Goal: Transaction & Acquisition: Purchase product/service

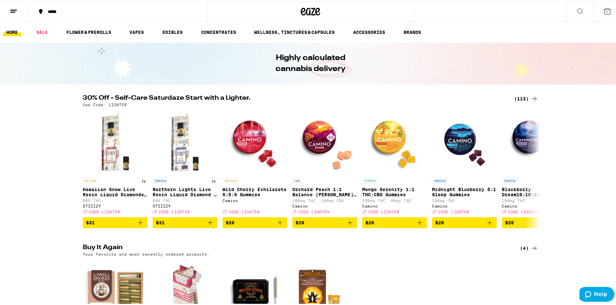
click at [519, 97] on div "(113)" at bounding box center [526, 98] width 24 height 8
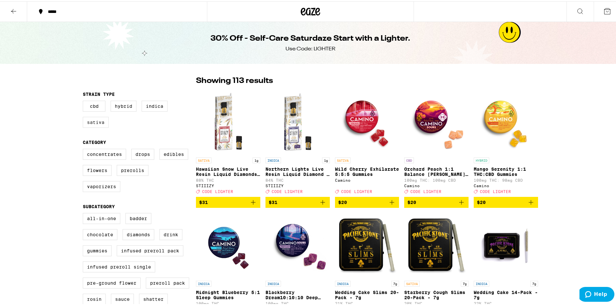
click at [90, 124] on label "Sativa" at bounding box center [96, 121] width 26 height 11
click at [84, 101] on input "Sativa" at bounding box center [84, 101] width 0 height 0
checkbox input "true"
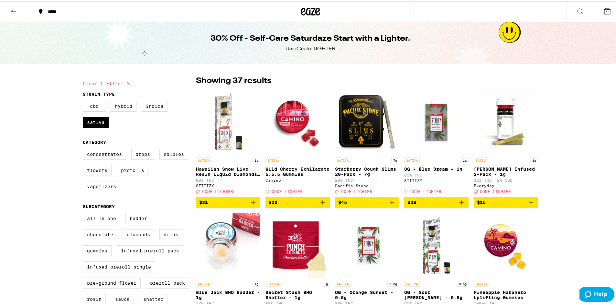
click at [15, 9] on icon at bounding box center [14, 10] width 8 height 8
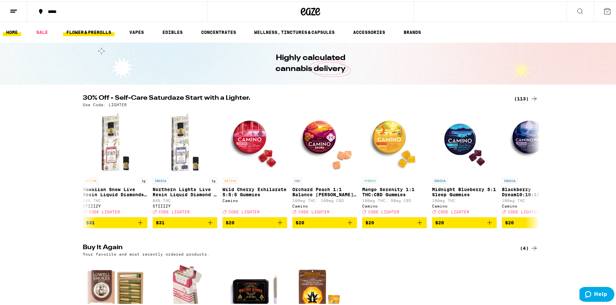
click at [92, 31] on link "FLOWER & PREROLLS" at bounding box center [88, 31] width 51 height 8
click at [94, 31] on link "FLOWER & PREROLLS" at bounding box center [88, 31] width 51 height 8
click at [11, 30] on link "HOME" at bounding box center [12, 31] width 18 height 8
click at [5, 30] on link "HOME" at bounding box center [12, 31] width 18 height 8
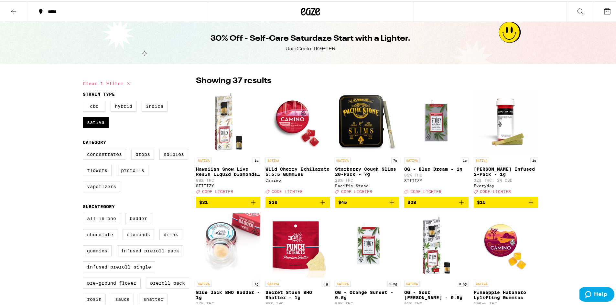
click at [13, 9] on icon at bounding box center [14, 10] width 8 height 8
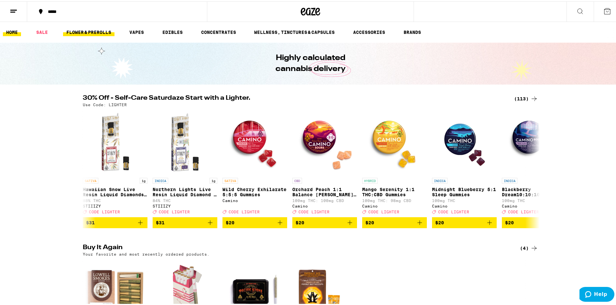
click at [90, 32] on link "FLOWER & PREROLLS" at bounding box center [88, 31] width 51 height 8
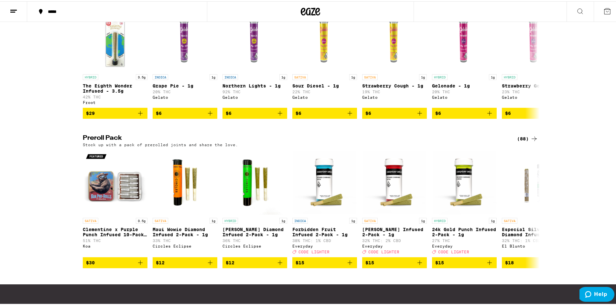
scroll to position [388, 0]
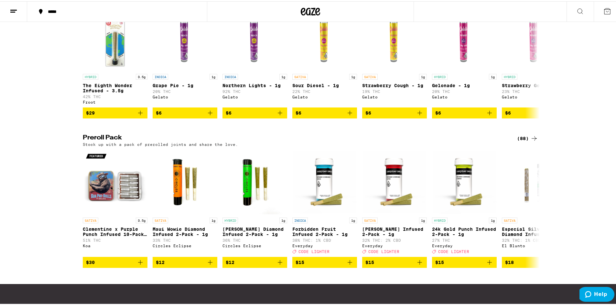
click at [520, 141] on div "(88)" at bounding box center [527, 137] width 21 height 8
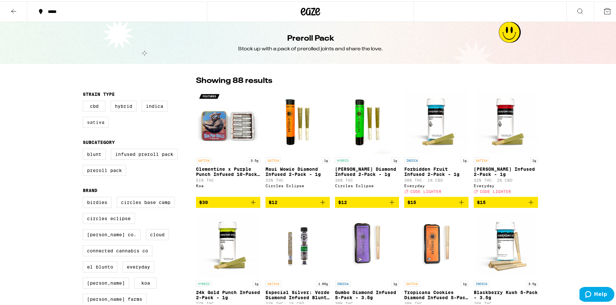
click at [90, 124] on label "Sativa" at bounding box center [96, 121] width 26 height 11
click at [84, 101] on input "Sativa" at bounding box center [84, 101] width 0 height 0
checkbox input "true"
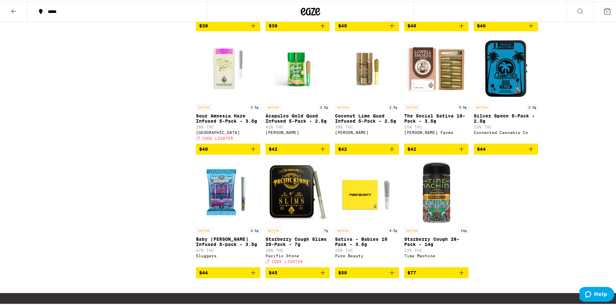
scroll to position [549, 0]
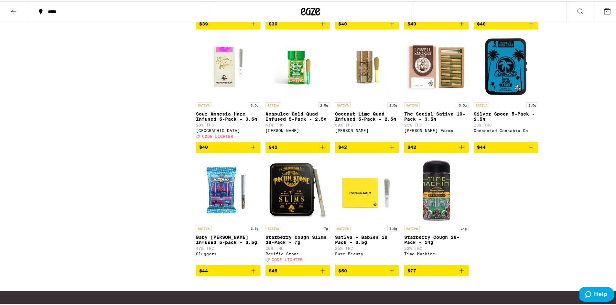
click at [460, 150] on icon "Add to bag" at bounding box center [461, 146] width 8 height 8
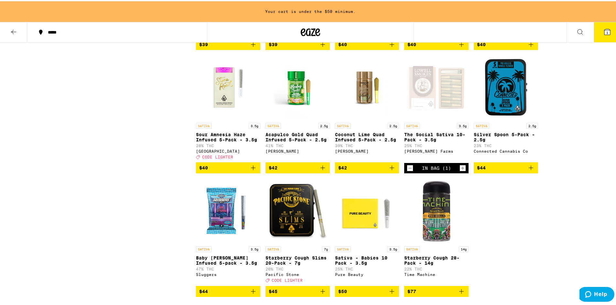
scroll to position [570, 0]
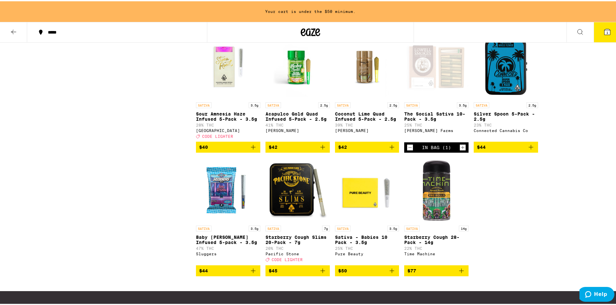
click at [461, 150] on icon "Increment" at bounding box center [463, 147] width 6 height 8
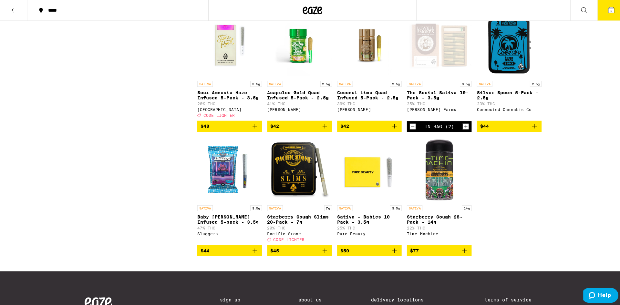
scroll to position [549, 0]
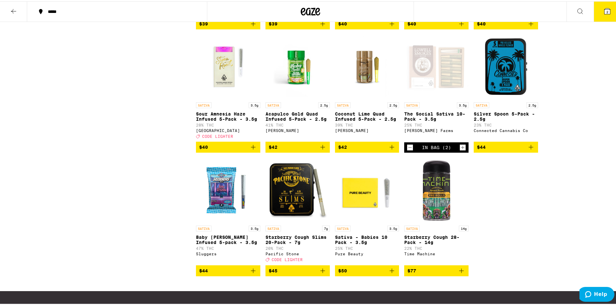
click at [606, 12] on span "2" at bounding box center [607, 11] width 2 height 4
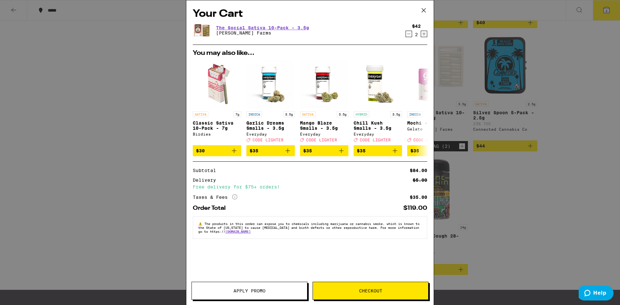
click at [370, 288] on button "Checkout" at bounding box center [371, 291] width 116 height 18
